Goal: Navigation & Orientation: Find specific page/section

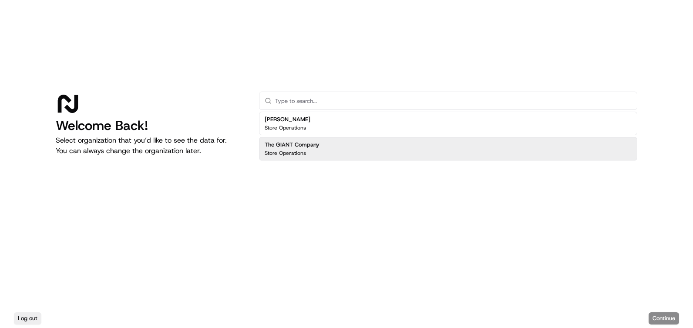
click at [298, 147] on h2 "The GIANT Company" at bounding box center [292, 145] width 55 height 8
click at [669, 316] on button "Continue" at bounding box center [664, 318] width 30 height 12
